Goal: Information Seeking & Learning: Learn about a topic

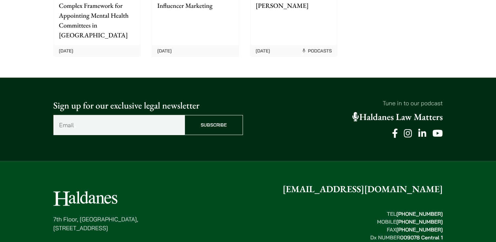
scroll to position [1722, 0]
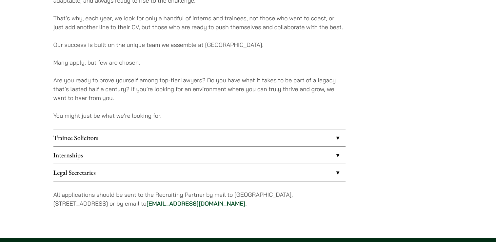
scroll to position [525, 0]
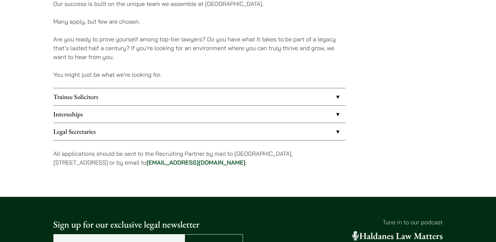
click at [231, 133] on link "Legal Secretaries" at bounding box center [199, 131] width 292 height 17
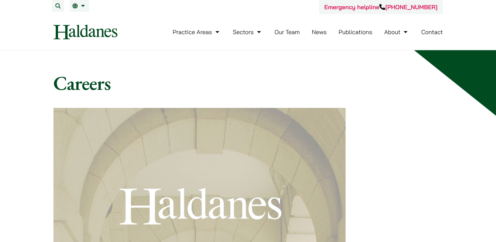
click at [286, 32] on link "Our Team" at bounding box center [286, 32] width 25 height 8
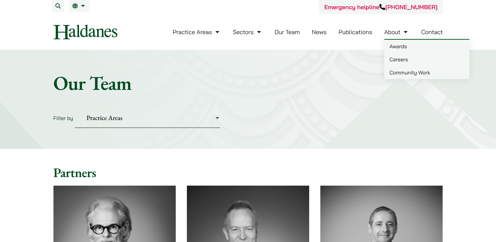
click at [404, 61] on link "Careers" at bounding box center [426, 59] width 85 height 13
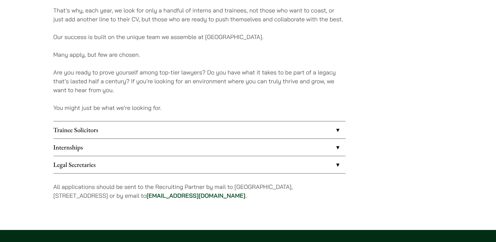
scroll to position [492, 0]
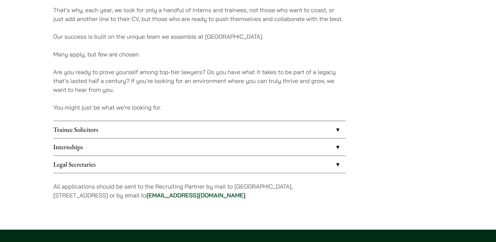
click at [297, 133] on link "Trainee Solicitors" at bounding box center [199, 129] width 292 height 17
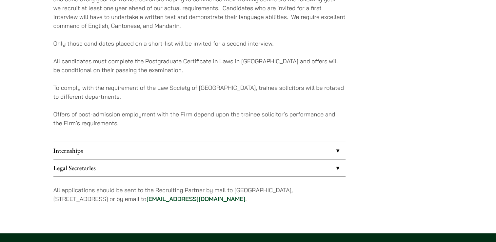
scroll to position [656, 0]
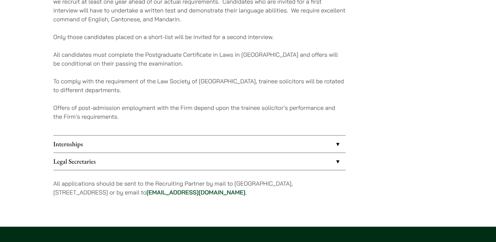
click at [328, 145] on link "Internships" at bounding box center [199, 143] width 292 height 17
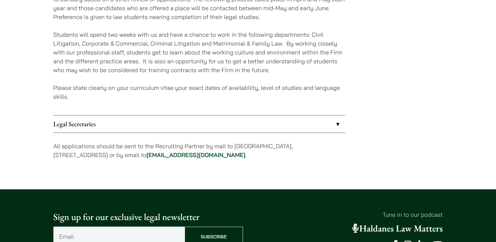
scroll to position [678, 0]
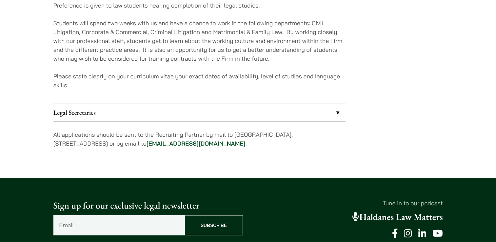
click at [331, 116] on link "Legal Secretaries" at bounding box center [199, 112] width 292 height 17
